Goal: Task Accomplishment & Management: Use online tool/utility

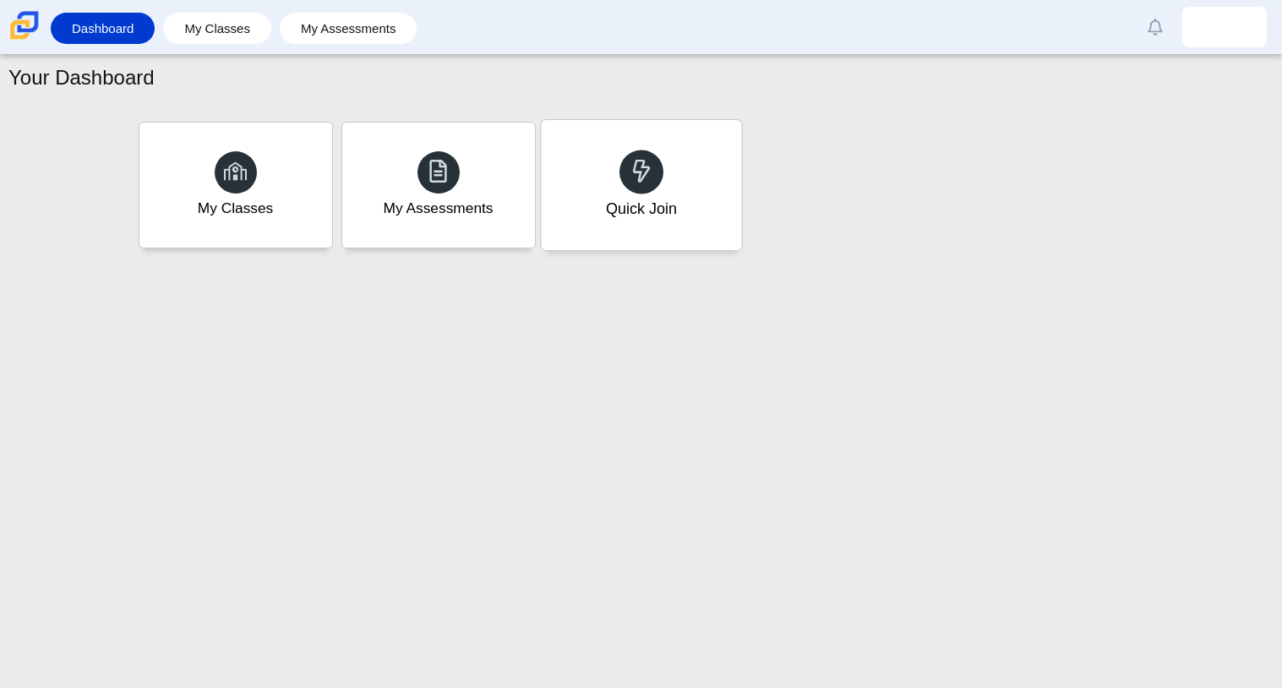
click at [715, 210] on div "Quick Join" at bounding box center [641, 185] width 200 height 130
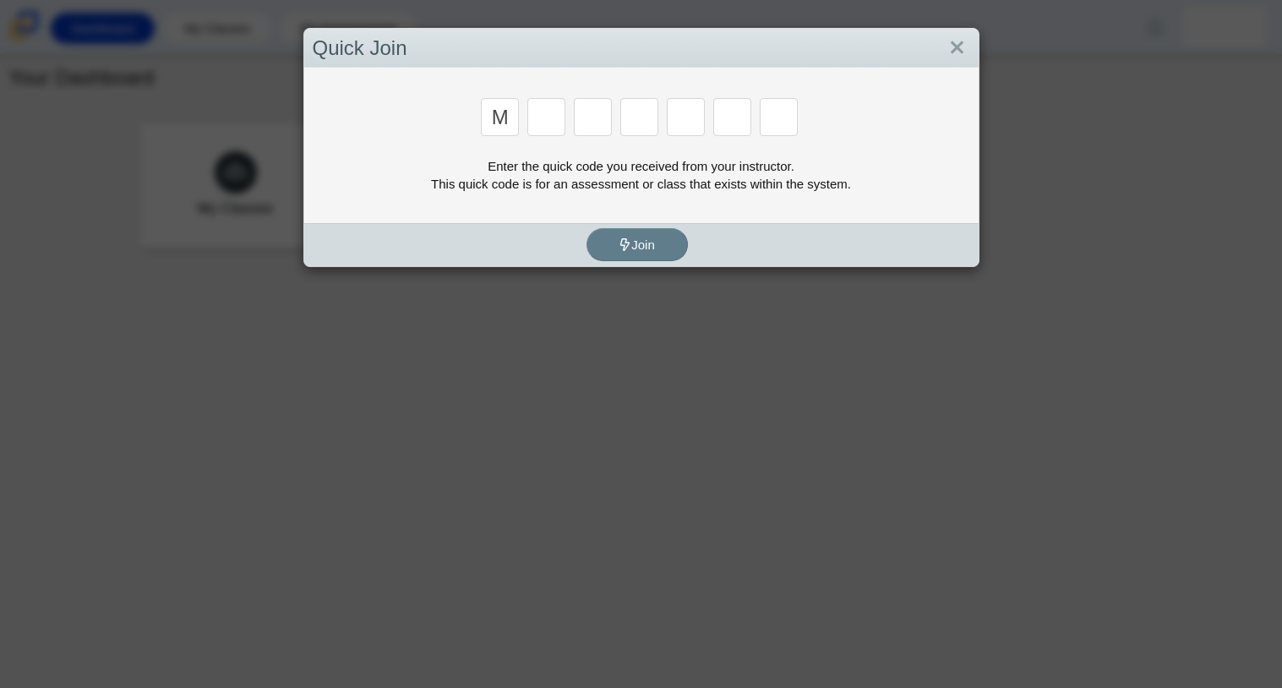
type input "m"
type input "f"
type input "7"
type input "c"
type input "h"
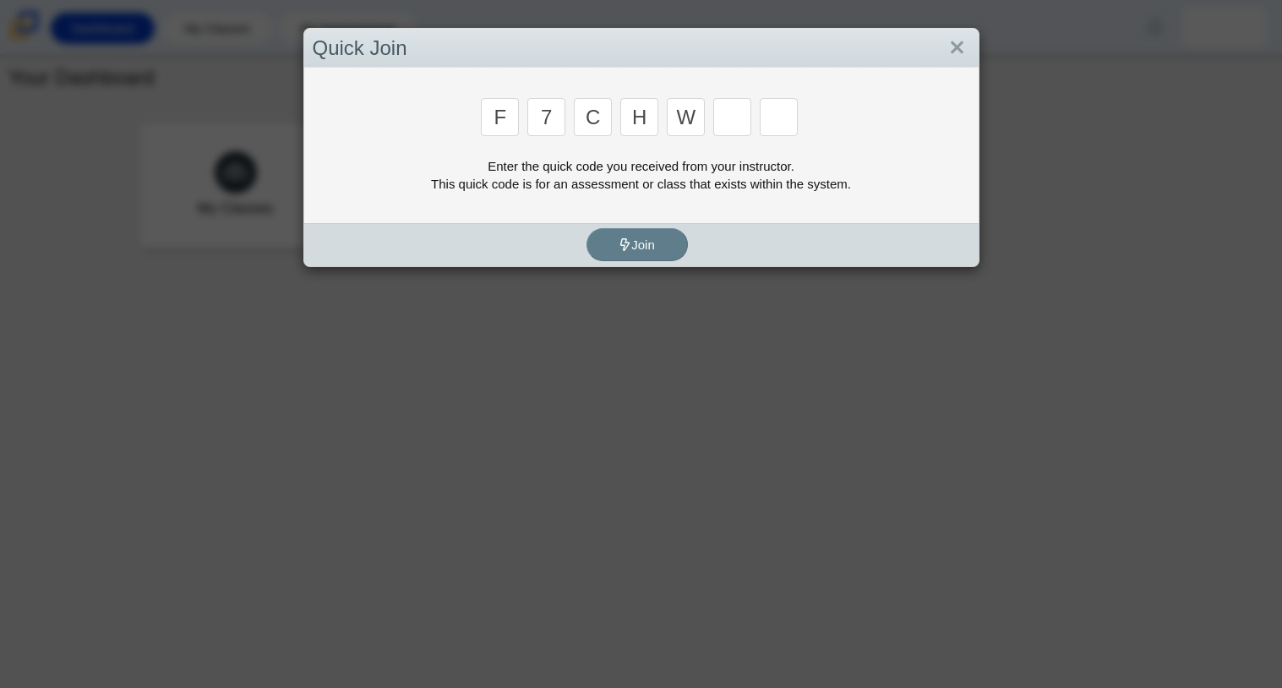
type input "w"
type input "k"
type input "m"
type input "c"
type input "h"
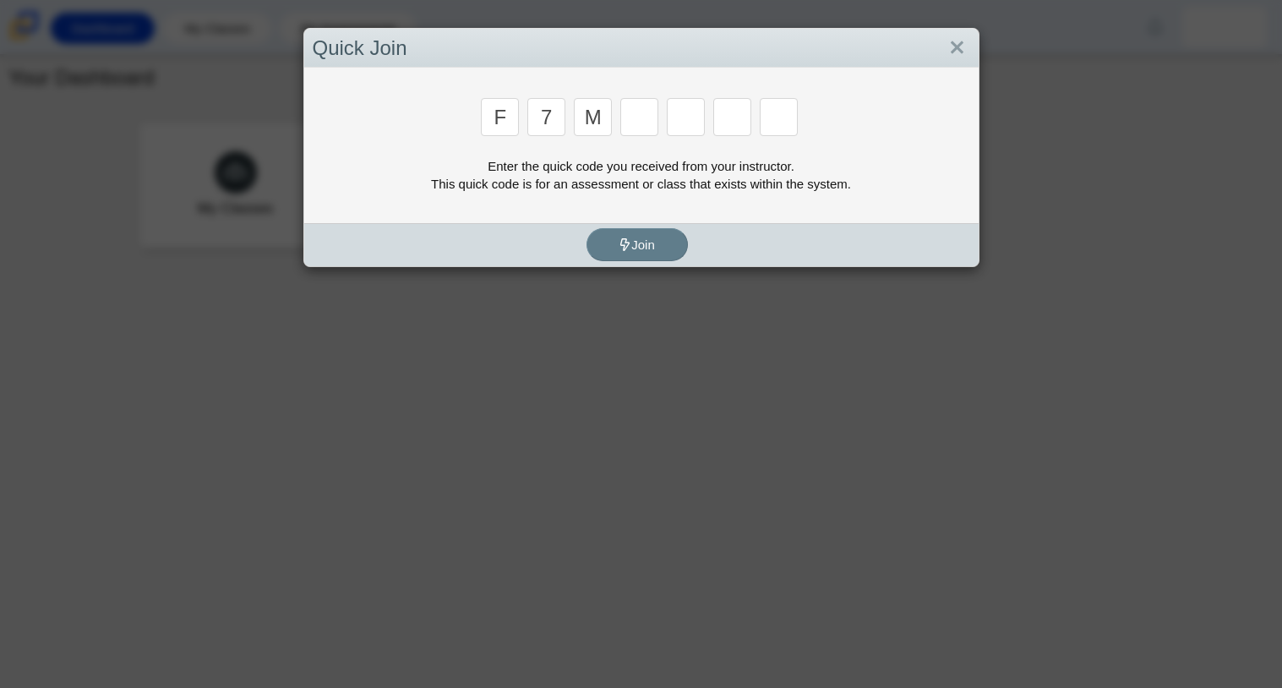
type input "m"
type input "c"
type input "h"
type input "w"
type input "k"
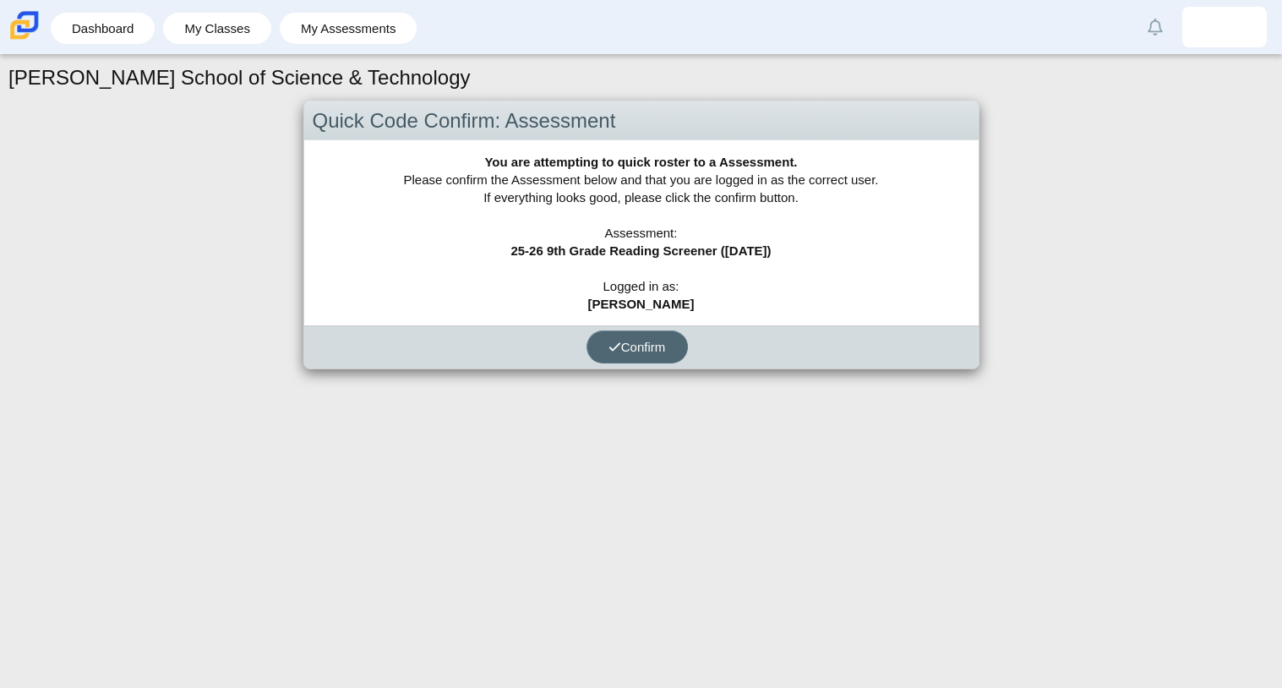
click at [646, 351] on span "Confirm" at bounding box center [637, 347] width 57 height 14
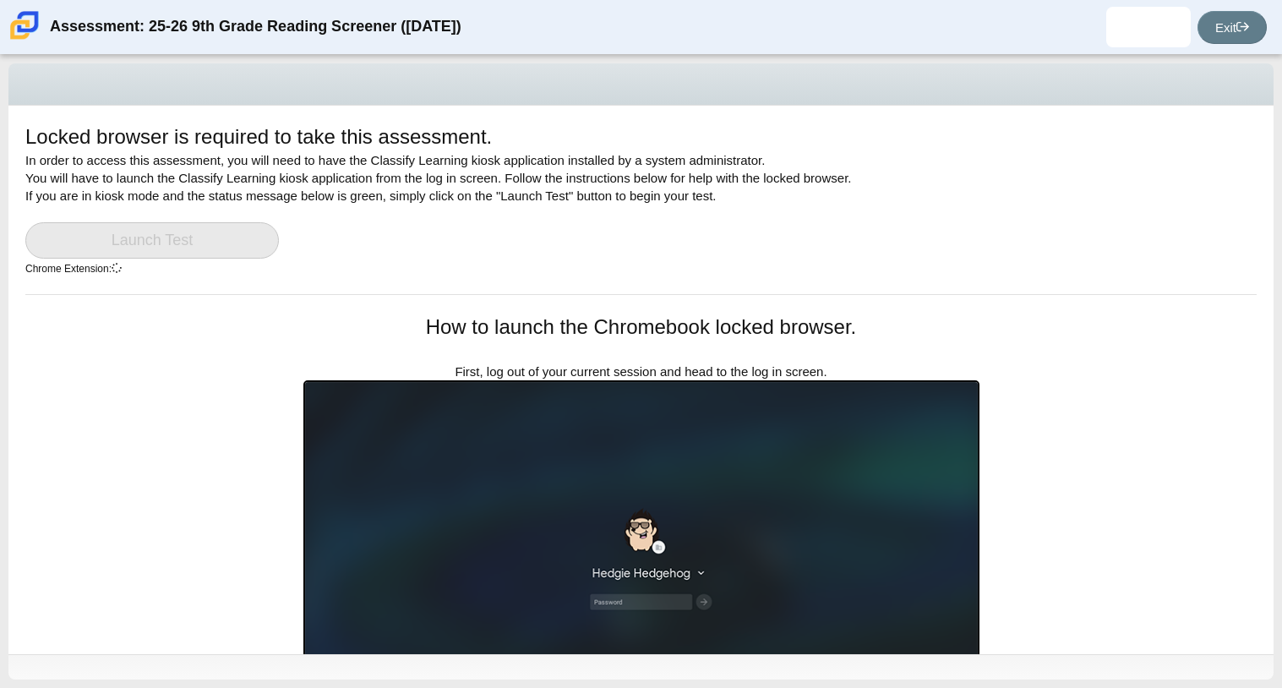
click at [646, 351] on div "How to launch the Chromebook locked browser. First, log out of your current ses…" at bounding box center [641, 540] width 676 height 454
